Goal: Task Accomplishment & Management: Use online tool/utility

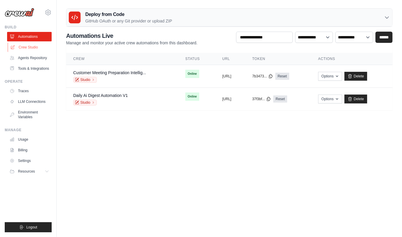
click at [33, 49] on link "Crew Studio" at bounding box center [30, 46] width 45 height 9
click at [30, 47] on link "Crew Studio" at bounding box center [30, 46] width 45 height 9
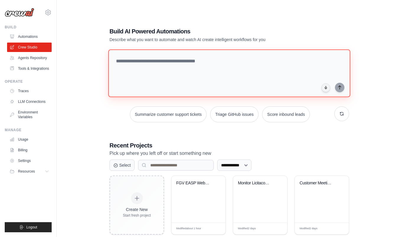
click at [226, 59] on textarea at bounding box center [229, 73] width 242 height 48
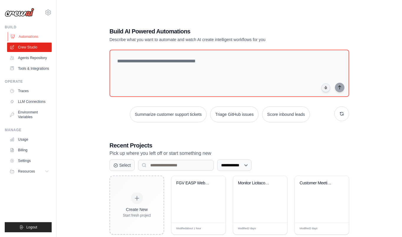
click at [32, 36] on link "Automations" at bounding box center [30, 36] width 45 height 9
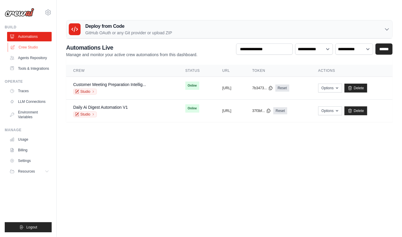
click at [27, 49] on link "Crew Studio" at bounding box center [30, 46] width 45 height 9
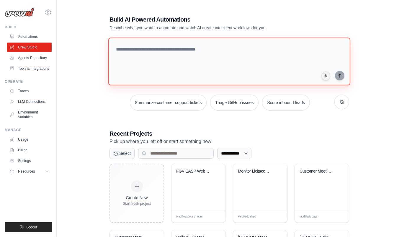
click at [139, 56] on textarea at bounding box center [229, 61] width 242 height 48
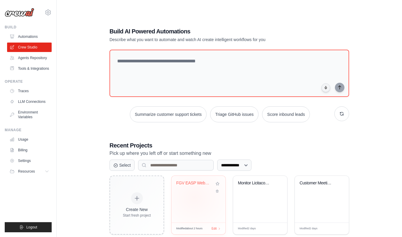
click at [194, 186] on div "FGV EASP Webinar (Crew)" at bounding box center [198, 199] width 54 height 47
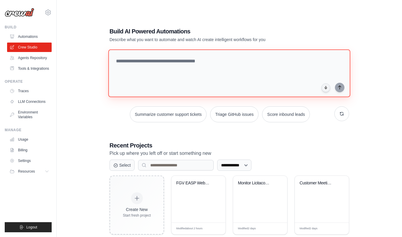
click at [145, 61] on textarea at bounding box center [229, 73] width 242 height 48
paste textarea "**********"
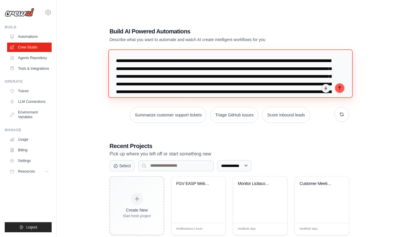
click at [146, 49] on textarea at bounding box center [230, 73] width 244 height 48
click at [230, 50] on textarea at bounding box center [230, 73] width 244 height 48
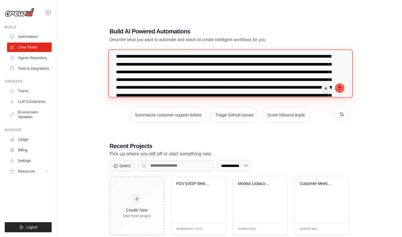
scroll to position [3, 0]
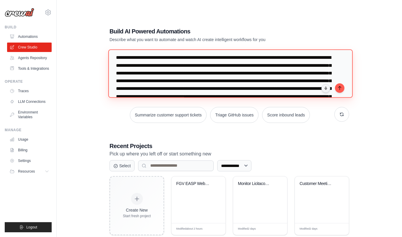
drag, startPoint x: 187, startPoint y: 52, endPoint x: 252, endPoint y: 53, distance: 64.9
click at [252, 53] on textarea at bounding box center [230, 73] width 244 height 48
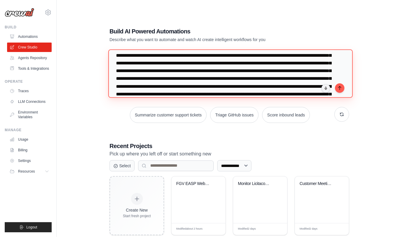
scroll to position [14, 0]
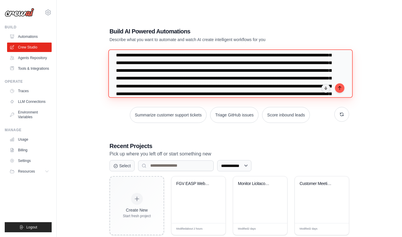
click at [252, 53] on textarea at bounding box center [230, 73] width 244 height 48
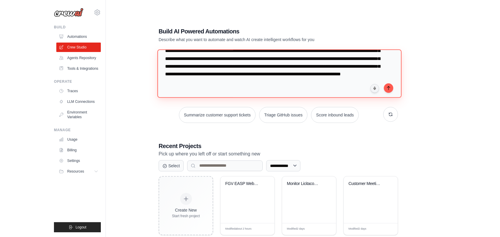
scroll to position [94, 0]
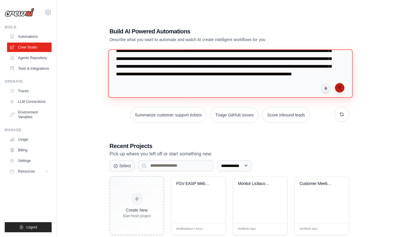
type textarea "**********"
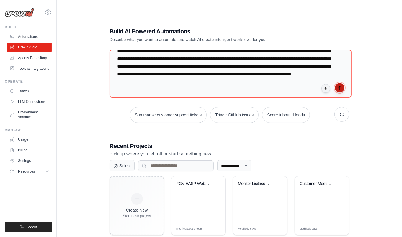
click at [341, 85] on icon "submit" at bounding box center [339, 87] width 5 height 5
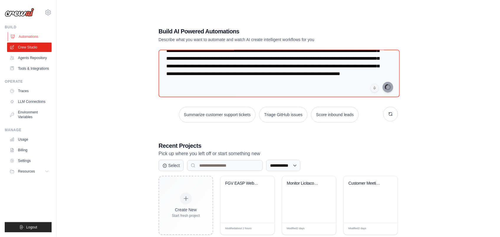
click at [24, 37] on link "Automations" at bounding box center [30, 36] width 45 height 9
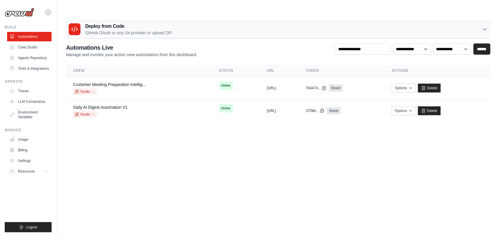
click at [343, 209] on body "marcelo@crewai.com Settings Build Automations" at bounding box center [250, 118] width 500 height 237
click at [25, 37] on link "Automations" at bounding box center [30, 36] width 45 height 9
click at [22, 14] on img at bounding box center [20, 12] width 30 height 9
click at [32, 48] on link "Crew Studio" at bounding box center [30, 46] width 45 height 9
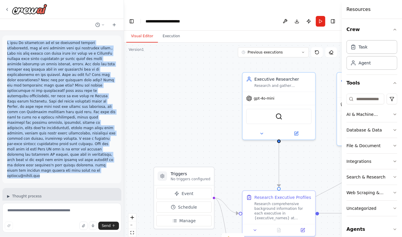
drag, startPoint x: 42, startPoint y: 165, endPoint x: 6, endPoint y: 41, distance: 128.7
click at [6, 41] on div at bounding box center [61, 109] width 119 height 148
copy p "I need An automation to do an executive meeting preparation, ask me the company…"
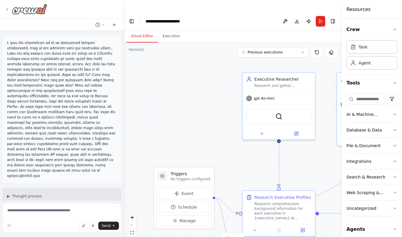
click at [6, 10] on icon at bounding box center [7, 9] width 5 height 5
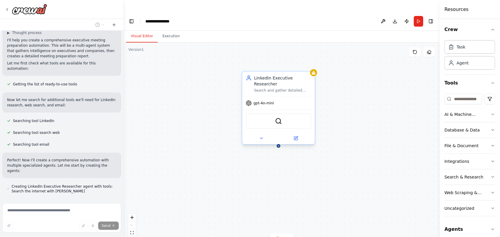
scroll to position [180, 0]
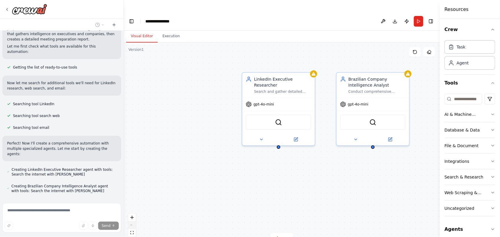
click at [134, 221] on button "zoom out" at bounding box center [132, 225] width 8 height 8
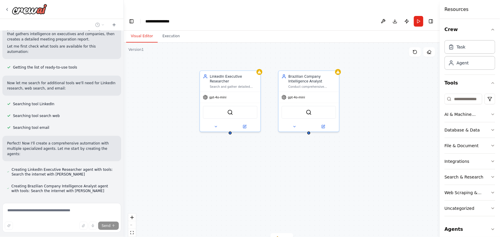
scroll to position [196, 0]
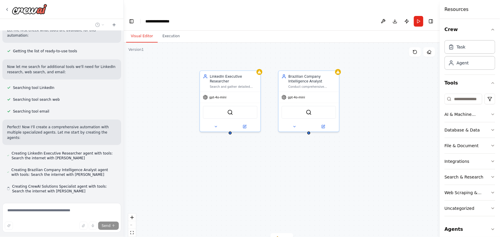
drag, startPoint x: 253, startPoint y: 173, endPoint x: 204, endPoint y: 159, distance: 51.0
click at [204, 159] on div "LinkedIn Executive Researcher Search and gather detailed professional informati…" at bounding box center [282, 145] width 316 height 206
click at [133, 215] on icon "zoom in" at bounding box center [132, 217] width 4 height 4
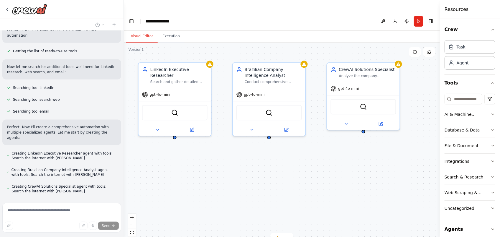
drag, startPoint x: 220, startPoint y: 189, endPoint x: 175, endPoint y: 196, distance: 45.7
click at [175, 196] on div "LinkedIn Executive Researcher Search and gather detailed professional informati…" at bounding box center [282, 145] width 316 height 206
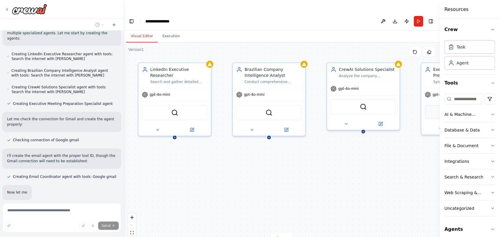
scroll to position [312, 0]
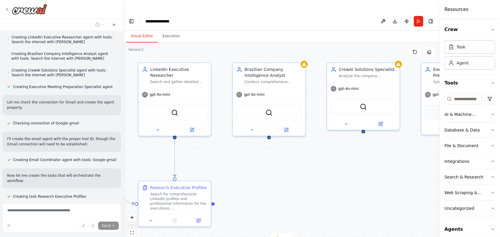
click at [133, 225] on icon "zoom out" at bounding box center [132, 225] width 4 height 1
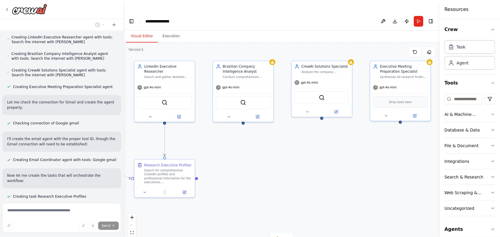
drag, startPoint x: 329, startPoint y: 189, endPoint x: 301, endPoint y: 174, distance: 32.1
click at [301, 174] on div ".deletable-edge-delete-btn { width: 20px; height: 20px; border: 0px solid #ffff…" at bounding box center [282, 145] width 316 height 206
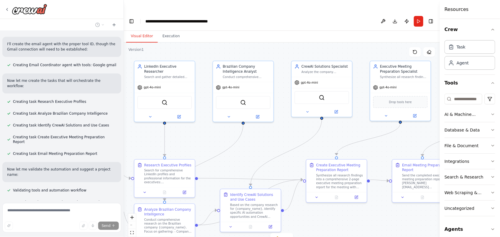
scroll to position [407, 0]
click at [131, 221] on button "zoom out" at bounding box center [132, 225] width 8 height 8
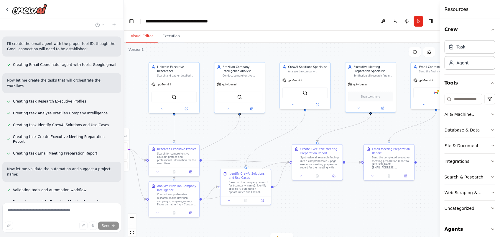
drag, startPoint x: 323, startPoint y: 202, endPoint x: 313, endPoint y: 190, distance: 16.2
click at [313, 190] on div ".deletable-edge-delete-btn { width: 20px; height: 20px; border: 0px solid #ffff…" at bounding box center [282, 145] width 316 height 206
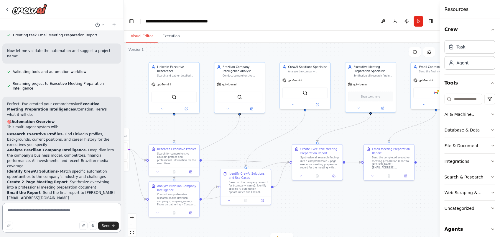
scroll to position [521, 0]
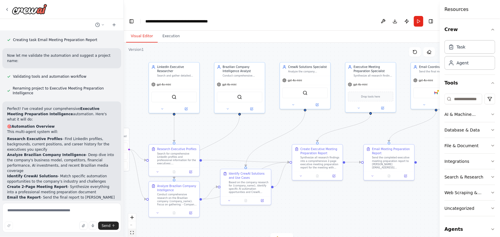
click at [134, 229] on button "fit view" at bounding box center [132, 233] width 8 height 8
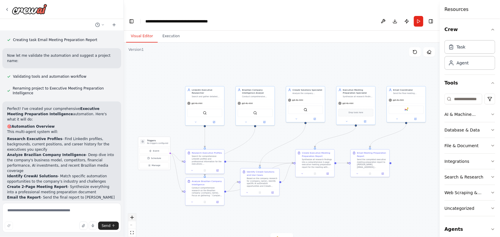
click at [133, 215] on icon "zoom in" at bounding box center [132, 217] width 4 height 4
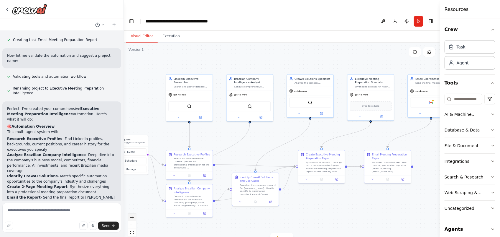
click at [133, 215] on icon "zoom in" at bounding box center [132, 217] width 4 height 4
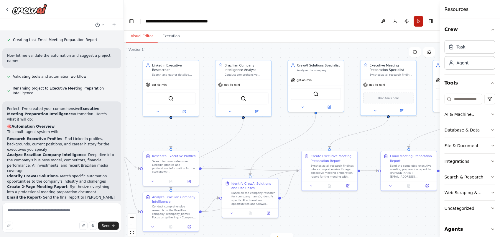
click at [402, 16] on button "Run" at bounding box center [418, 21] width 9 height 11
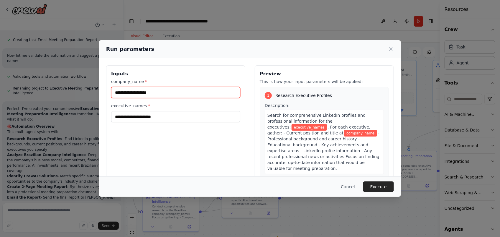
click at [183, 91] on input "company_name *" at bounding box center [175, 92] width 129 height 11
type input "*"
type input "********"
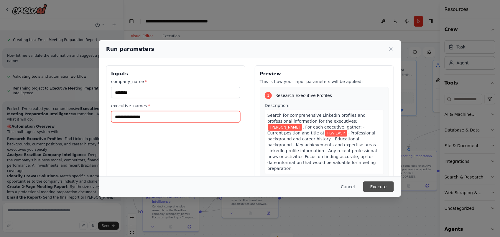
type input "**********"
click at [369, 183] on button "Execute" at bounding box center [379, 186] width 31 height 11
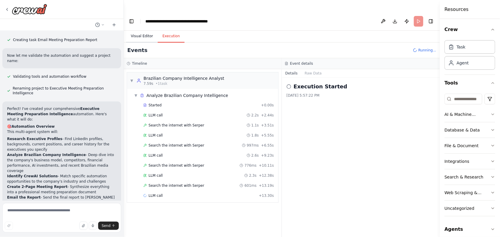
click at [145, 30] on button "Visual Editor" at bounding box center [142, 36] width 32 height 12
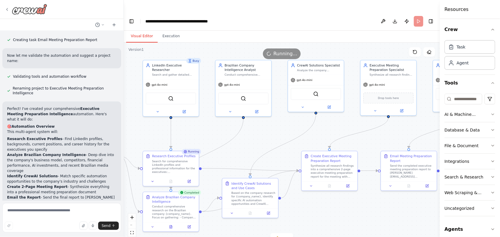
click at [8, 9] on icon at bounding box center [7, 9] width 5 height 5
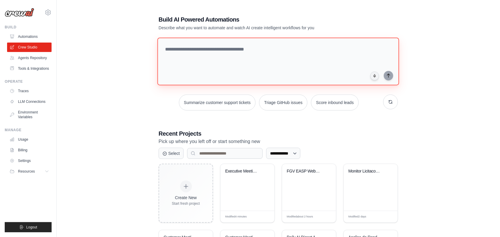
click at [215, 53] on textarea at bounding box center [279, 61] width 242 height 48
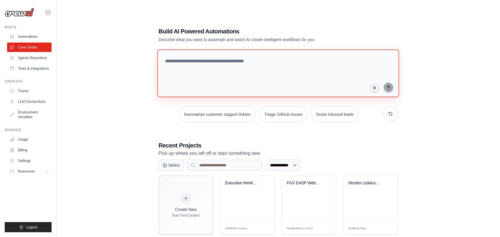
click at [199, 50] on textarea at bounding box center [279, 73] width 242 height 48
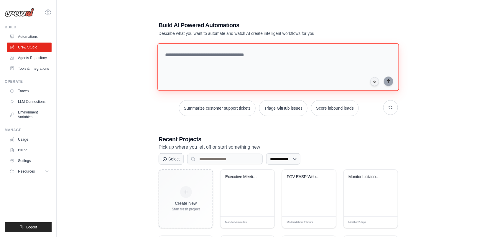
scroll to position [4, 0]
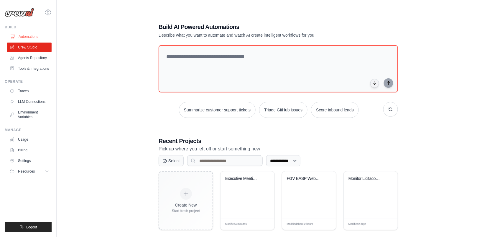
click at [30, 37] on link "Automations" at bounding box center [30, 36] width 45 height 9
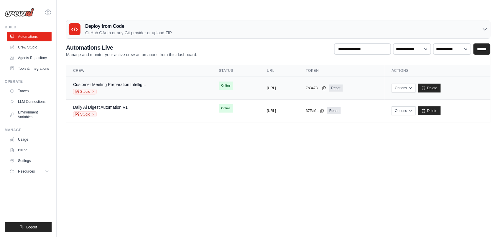
click at [227, 77] on td "Online" at bounding box center [236, 86] width 48 height 18
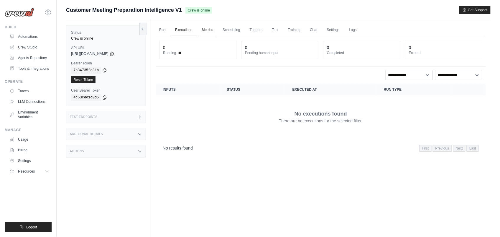
click at [207, 30] on link "Metrics" at bounding box center [208, 30] width 19 height 12
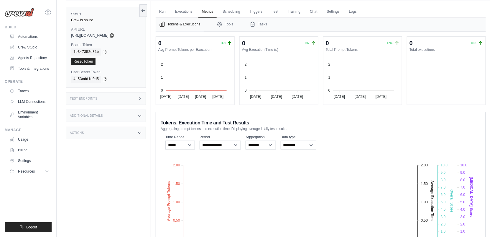
scroll to position [30, 0]
click at [29, 35] on link "Automations" at bounding box center [30, 36] width 45 height 9
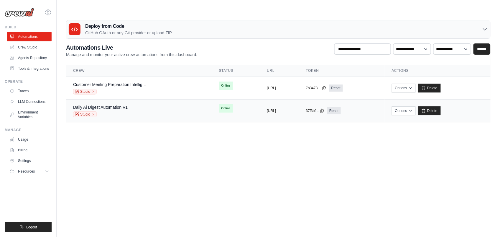
click at [158, 104] on div "Daily Ai Digest Automation V1 Studio" at bounding box center [139, 110] width 132 height 13
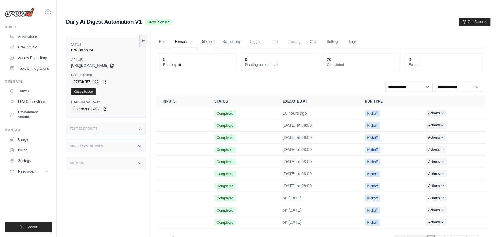
click at [206, 36] on link "Metrics" at bounding box center [208, 42] width 19 height 12
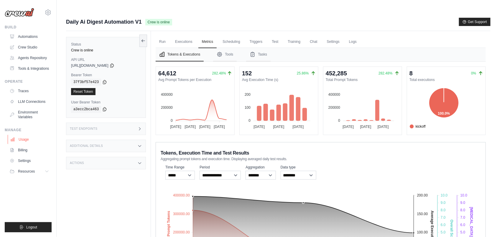
click at [22, 140] on link "Usage" at bounding box center [30, 139] width 45 height 9
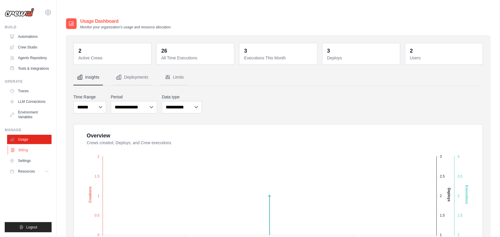
click at [23, 148] on link "Billing" at bounding box center [30, 149] width 45 height 9
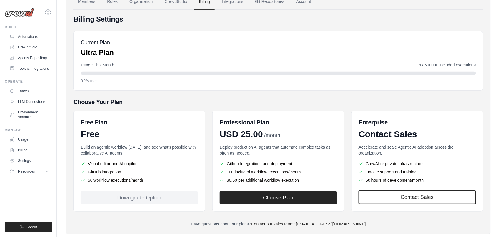
scroll to position [45, 0]
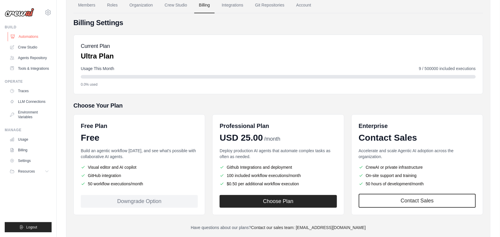
click at [31, 38] on link "Automations" at bounding box center [30, 36] width 45 height 9
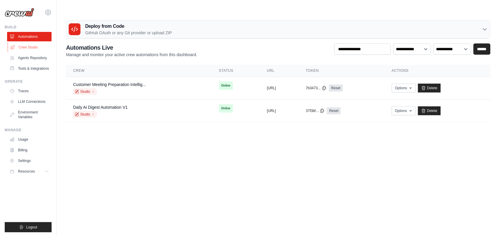
click at [26, 49] on link "Crew Studio" at bounding box center [30, 46] width 45 height 9
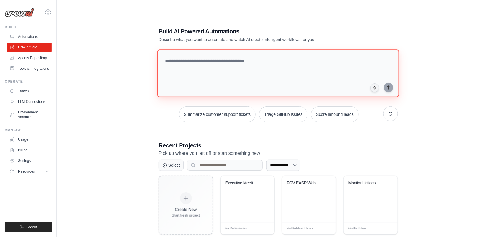
click at [236, 64] on textarea at bounding box center [279, 73] width 242 height 48
